Goal: Information Seeking & Learning: Learn about a topic

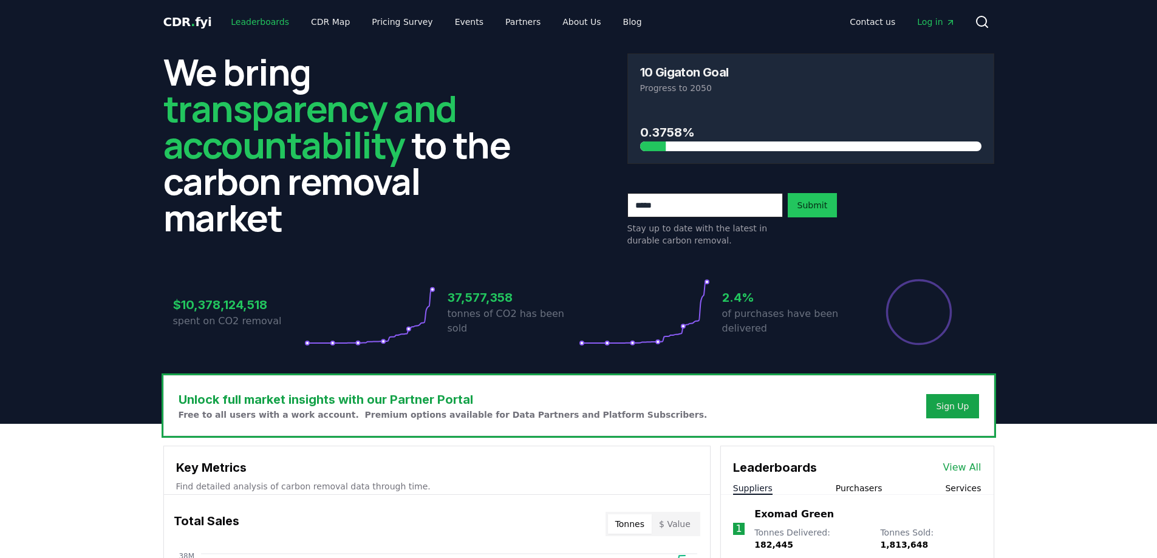
click at [245, 24] on link "Leaderboards" at bounding box center [260, 22] width 78 height 22
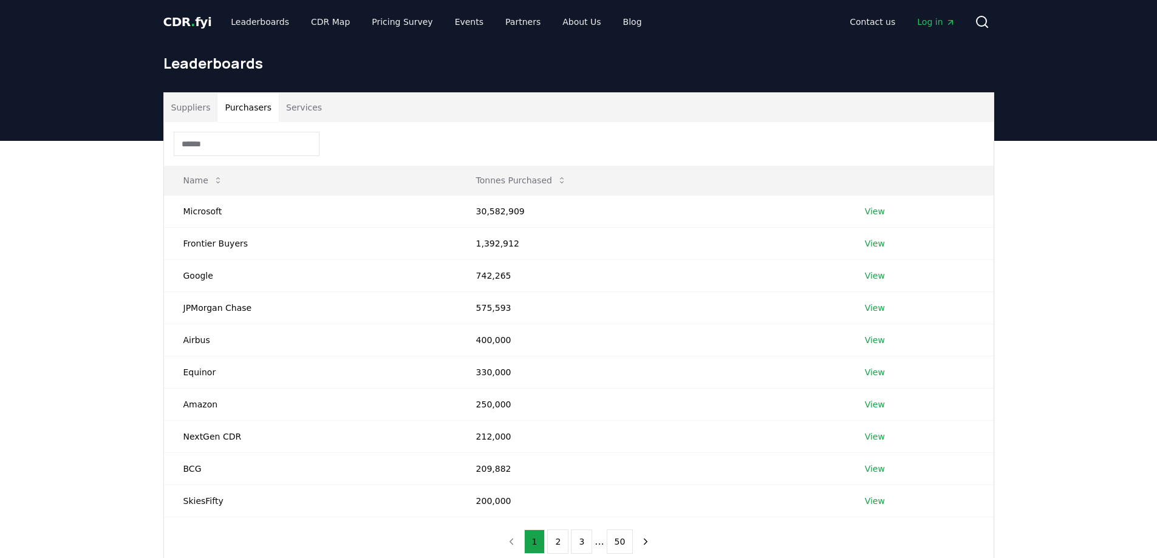
click at [237, 106] on button "Purchasers" at bounding box center [247, 107] width 61 height 29
click at [204, 215] on td "Microsoft" at bounding box center [310, 211] width 293 height 32
click at [874, 210] on link "View" at bounding box center [875, 211] width 20 height 12
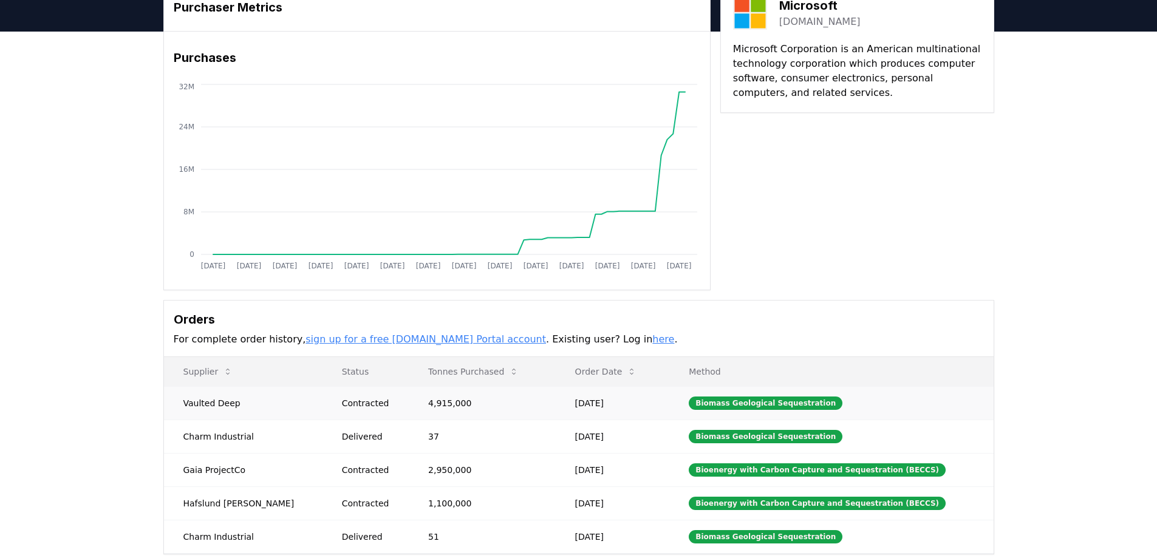
scroll to position [122, 0]
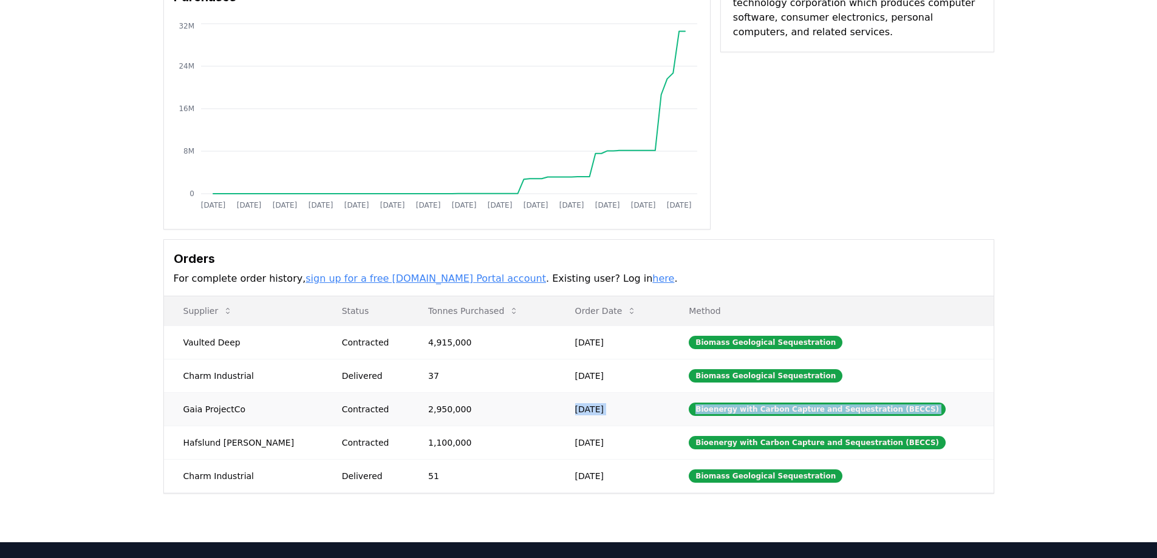
drag, startPoint x: 181, startPoint y: 445, endPoint x: 438, endPoint y: 399, distance: 261.0
click at [438, 399] on tbody "Vaulted Deep Contracted 4,915,000 [DATE] Biomass Geological Sequestration Charm…" at bounding box center [579, 409] width 830 height 167
click at [101, 355] on div "Purchaser Metrics Purchases [DATE] [DATE] [DATE] [DATE] [DATE] [DATE] [DATE] [D…" at bounding box center [578, 257] width 1157 height 572
click at [120, 405] on div "Purchaser Metrics Purchases [DATE] [DATE] [DATE] [DATE] [DATE] [DATE] [DATE] [D…" at bounding box center [578, 257] width 1157 height 572
